Goal: Transaction & Acquisition: Obtain resource

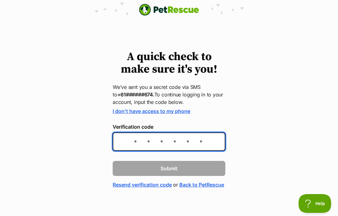
click at [123, 139] on input "Verification code" at bounding box center [169, 142] width 113 height 18
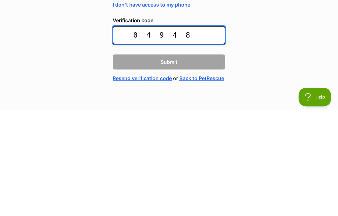
type input "049484"
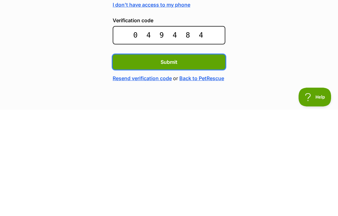
scroll to position [13, 0]
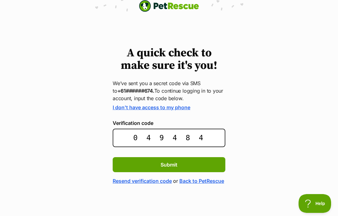
click at [141, 158] on button "Submit" at bounding box center [169, 164] width 113 height 15
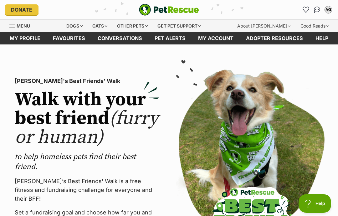
click at [16, 39] on link "My profile" at bounding box center [24, 38] width 43 height 12
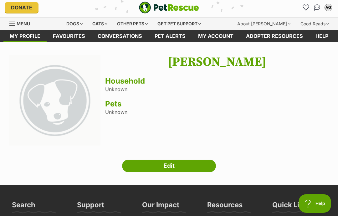
click at [106, 88] on div "Anne Gill Household Unknown Pets Unknown" at bounding box center [217, 101] width 224 height 92
click at [117, 88] on div "Anne Gill Household Unknown Pets Unknown" at bounding box center [217, 101] width 224 height 92
click at [116, 90] on div "Anne Gill Household Unknown Pets Unknown" at bounding box center [217, 101] width 224 height 92
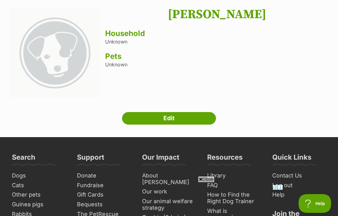
scroll to position [39, 0]
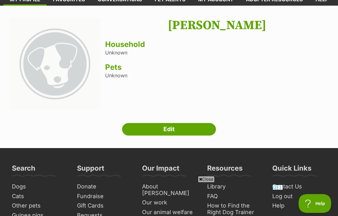
click at [145, 130] on link "Edit" at bounding box center [169, 129] width 94 height 13
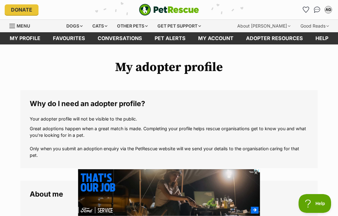
click at [13, 26] on span "Menu" at bounding box center [12, 26] width 6 height 1
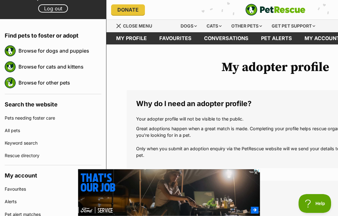
scroll to position [44, 0]
click at [24, 51] on link "Browse for dogs and puppies" at bounding box center [59, 50] width 83 height 13
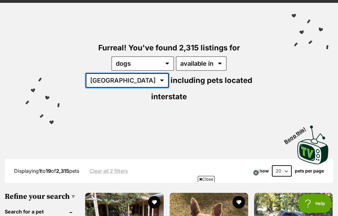
click at [169, 73] on select "Australia ACT NSW NT QLD SA TAS VIC WA" at bounding box center [127, 80] width 83 height 14
select select "VIC"
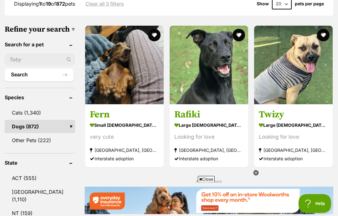
click at [90, 109] on h3 "Fern" at bounding box center [124, 115] width 69 height 12
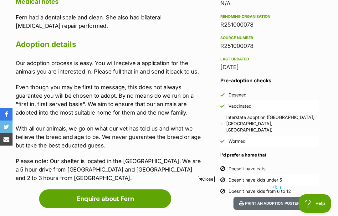
click at [45, 147] on p "With all our animals, we go on what our vet has told us and what we believe the…" at bounding box center [109, 136] width 186 height 25
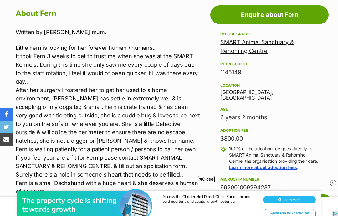
scroll to position [334, 0]
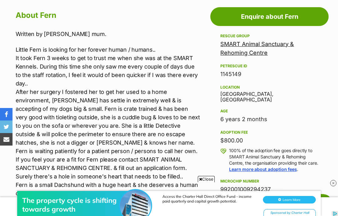
click at [235, 48] on link "SMART Animal Sanctuary & Rehoming Centre" at bounding box center [258, 48] width 74 height 15
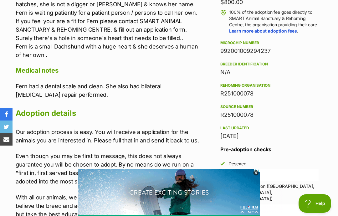
scroll to position [471, 0]
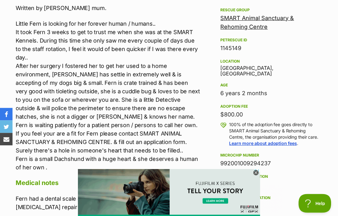
scroll to position [359, 0]
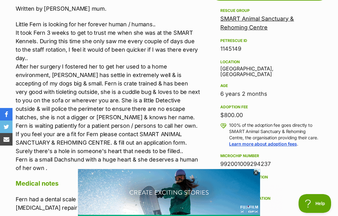
click at [247, 26] on link "SMART Animal Sanctuary & Rehoming Centre" at bounding box center [258, 22] width 74 height 15
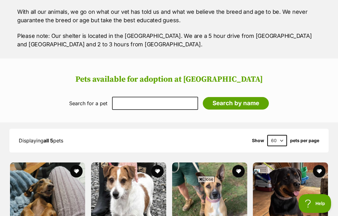
scroll to position [531, 0]
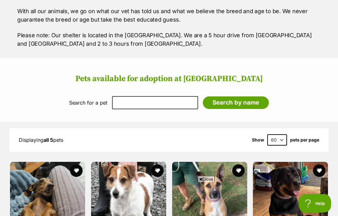
click at [44, 75] on h2 "Pets available for adoption at [GEOGRAPHIC_DATA]" at bounding box center [169, 79] width 326 height 9
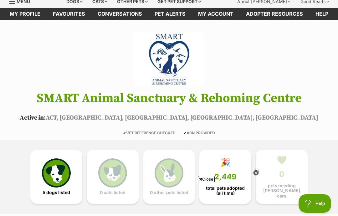
scroll to position [0, 0]
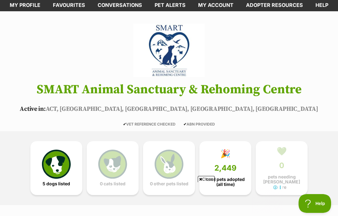
scroll to position [33, 0]
